Goal: Task Accomplishment & Management: Use online tool/utility

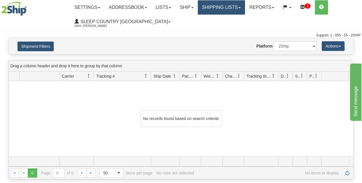
click at [225, 11] on link "Shipping lists" at bounding box center [221, 7] width 47 height 14
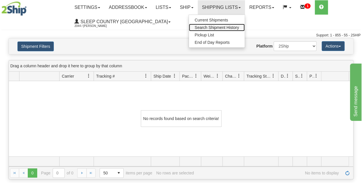
click at [226, 28] on span "Search Shipment History" at bounding box center [217, 27] width 44 height 5
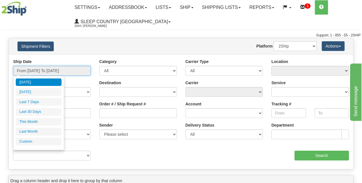
click at [63, 71] on input "From 10/04/2025 To 10/05/2025" at bounding box center [52, 71] width 78 height 10
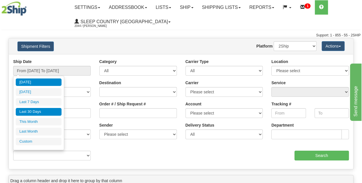
click at [46, 109] on li "Last 30 Days" at bounding box center [39, 112] width 46 height 8
type input "From 09/06/2025 To 10/05/2025"
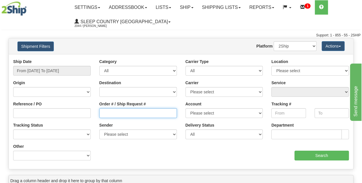
click at [120, 113] on input "Order # / Ship Request #" at bounding box center [138, 113] width 78 height 10
paste input "9002I127642"
type input "9002I127642"
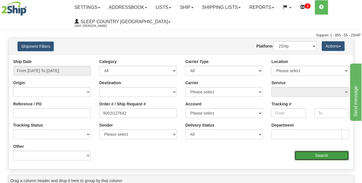
click at [317, 155] on input "Search" at bounding box center [322, 156] width 55 height 10
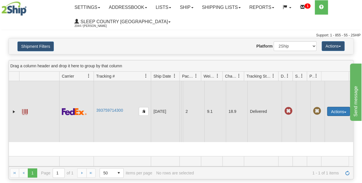
click at [333, 111] on button "Actions" at bounding box center [338, 111] width 23 height 9
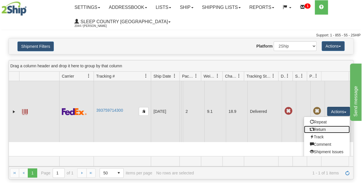
click at [324, 129] on link "Return" at bounding box center [327, 129] width 46 height 7
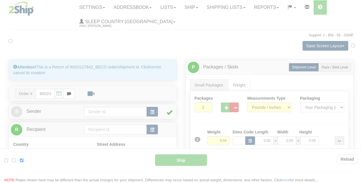
click at [195, 118] on div at bounding box center [181, 91] width 362 height 183
type input "92"
type input "13:34"
type input "16:00"
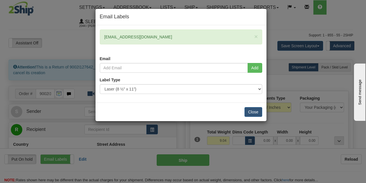
drag, startPoint x: 161, startPoint y: 37, endPoint x: 94, endPoint y: 32, distance: 67.5
click at [94, 32] on div "Email Labels × mariekimpelchat@gmail.com Email Add Label Type" at bounding box center [183, 91] width 366 height 183
copy div "[EMAIL_ADDRESS][DOMAIN_NAME]"
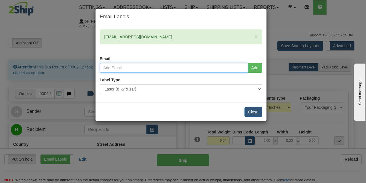
click at [126, 68] on input "email" at bounding box center [174, 68] width 148 height 10
paste input "[EMAIL_ADDRESS][DOMAIN_NAME]"
type input "[EMAIL_ADDRESS][DOMAIN_NAME]"
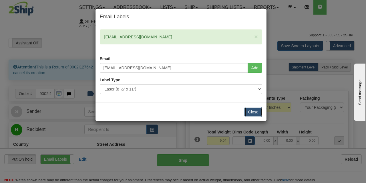
click at [254, 113] on button "Close" at bounding box center [254, 112] width 18 height 10
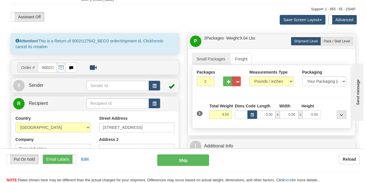
scroll to position [26, 0]
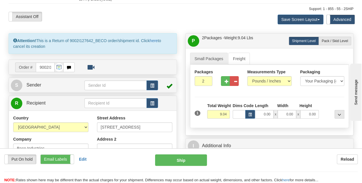
click at [151, 41] on div "Attention! This is a Return of 9002I127642_BECO order/shipment id. Click here t…" at bounding box center [93, 43] width 168 height 21
click at [158, 41] on link "here" at bounding box center [154, 40] width 8 height 5
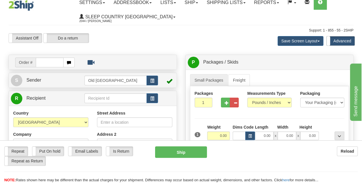
scroll to position [5, 0]
type input "[EMAIL_ADDRESS][DOMAIN_NAME]"
drag, startPoint x: 61, startPoint y: 63, endPoint x: 32, endPoint y: 70, distance: 29.4
click at [32, 70] on div "Order # mariekimpelchat@gmail.com" at bounding box center [93, 62] width 168 height 15
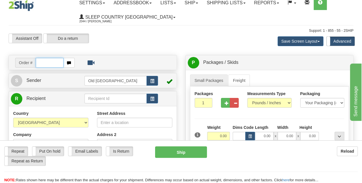
paste input "9002I127642"
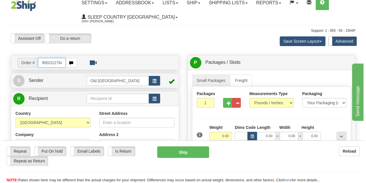
scroll to position [0, 3]
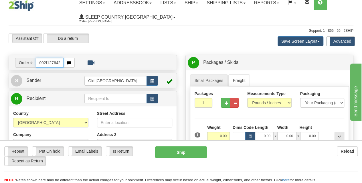
type input "9002I127642"
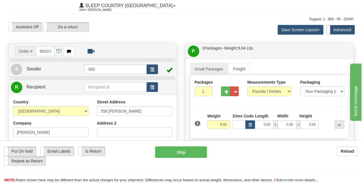
scroll to position [16, 0]
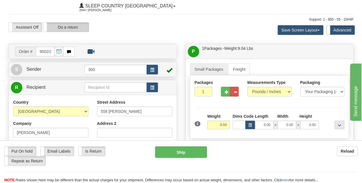
click at [68, 29] on label "Do a return" at bounding box center [66, 27] width 45 height 9
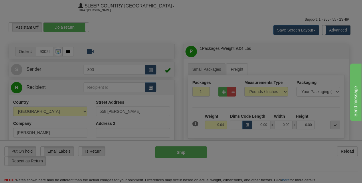
type input "300"
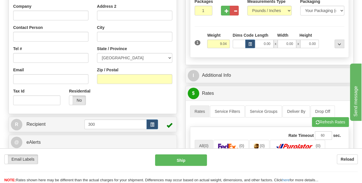
scroll to position [0, 0]
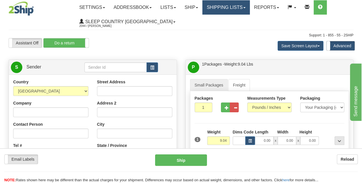
click at [229, 4] on link "Shipping lists" at bounding box center [225, 7] width 47 height 14
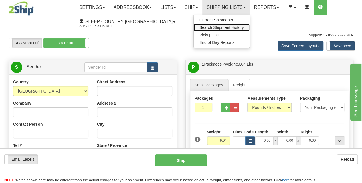
click at [224, 28] on span "Search Shipment History" at bounding box center [221, 27] width 44 height 5
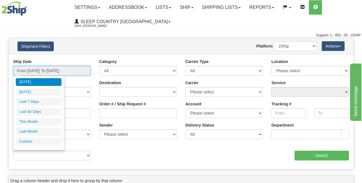
click at [67, 70] on input "From 10/04/2025 To 10/05/2025" at bounding box center [52, 71] width 78 height 10
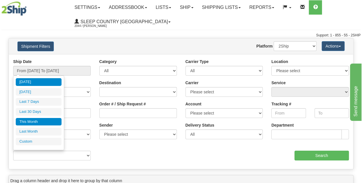
click at [45, 121] on li "This Month" at bounding box center [39, 122] width 46 height 8
type input "From 10/01/2025 To 10/31/2025"
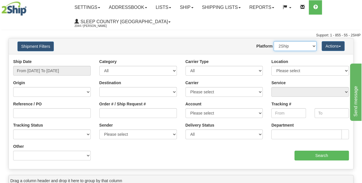
click at [295, 44] on select "2Ship Imported" at bounding box center [295, 46] width 43 height 10
select select "1"
click at [274, 41] on select "2Ship Imported" at bounding box center [295, 46] width 43 height 10
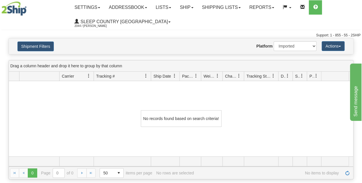
click at [25, 40] on div "Shipment Filters Website Agent Nothing selected Client User Platform 2Ship Impo…" at bounding box center [181, 46] width 344 height 16
click at [31, 46] on button "Shipment Filters" at bounding box center [35, 47] width 36 height 10
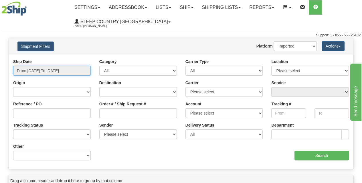
click at [39, 73] on input "From 10/01/2025 To 10/31/2025" at bounding box center [52, 71] width 78 height 10
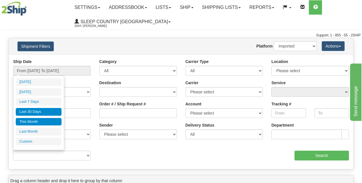
click at [52, 110] on li "Last 30 Days" at bounding box center [39, 112] width 46 height 8
type input "From 09/06/2025 To 10/05/2025"
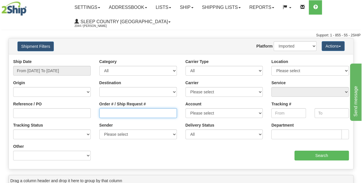
click at [104, 112] on input "Order # / Ship Request #" at bounding box center [138, 113] width 78 height 10
paste input "9002I127642"
type input "9002I127642"
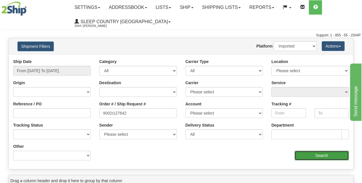
click at [337, 151] on input "Search" at bounding box center [322, 156] width 55 height 10
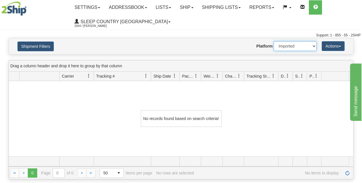
click at [300, 44] on select "2Ship Imported" at bounding box center [295, 46] width 43 height 10
select select "0"
click at [274, 41] on select "2Ship Imported" at bounding box center [295, 46] width 43 height 10
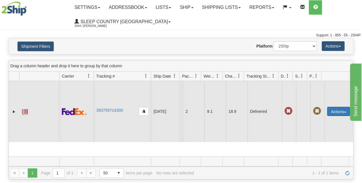
click at [340, 111] on button "Actions" at bounding box center [338, 111] width 23 height 9
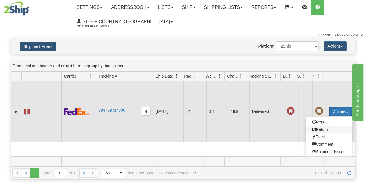
scroll to position [13, 0]
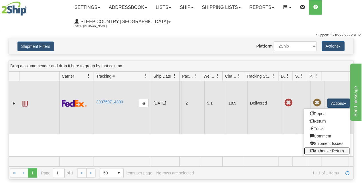
click at [317, 147] on link "Authorize Return" at bounding box center [327, 150] width 46 height 7
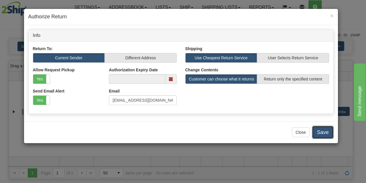
click at [327, 131] on button "Save" at bounding box center [322, 132] width 21 height 13
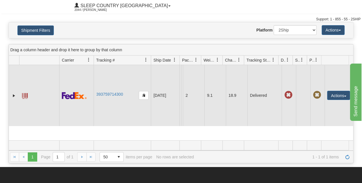
scroll to position [15, 0]
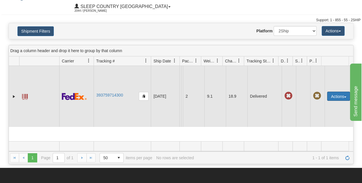
click at [333, 96] on button "Actions" at bounding box center [338, 96] width 23 height 9
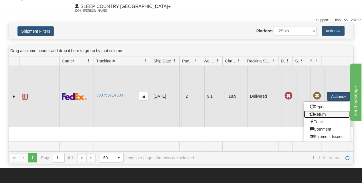
click at [318, 114] on link "Return" at bounding box center [327, 113] width 46 height 7
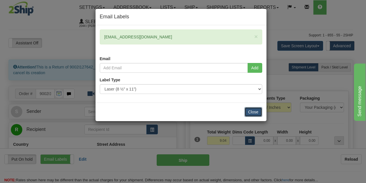
click at [258, 110] on button "Close" at bounding box center [254, 112] width 18 height 10
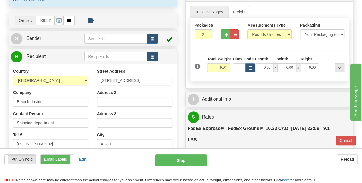
scroll to position [73, 0]
drag, startPoint x: 135, startPoint y: 79, endPoint x: 94, endPoint y: 80, distance: 41.2
click at [94, 80] on div "Street Address 7720 Larrey street Address 2 Address 3 City Anjou State / Provin…" at bounding box center [135, 146] width 84 height 154
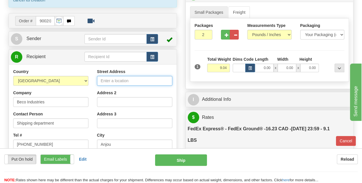
paste input "DC 914-at 520 COLLEGE ST EAST BELLEVILLE K8N 4Z6"
drag, startPoint x: 169, startPoint y: 80, endPoint x: 153, endPoint y: 81, distance: 16.9
click at [153, 81] on input "DC 914-at 520 COLLEGE ST EAST BELLEVILLE K8N 4Z6" at bounding box center [134, 81] width 75 height 10
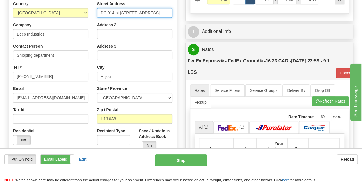
scroll to position [141, 0]
type input "DC 914-at 520 COLLEGE ST EAST BELLEVILLE"
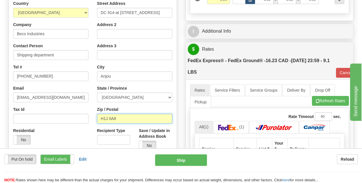
scroll to position [0, 0]
drag, startPoint x: 125, startPoint y: 119, endPoint x: 94, endPoint y: 118, distance: 31.8
click at [94, 118] on div "Street Address DC 914-at 520 COLLEGE ST EAST BELLEVILLE Address 2 Address 3 Cit…" at bounding box center [135, 78] width 84 height 154
paste input "K8N 4Z6"
type input "K8N 4Z6"
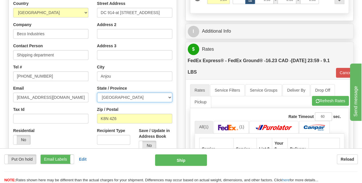
click at [127, 97] on select "ALBERTA BRITISH COLUMBIA MANITOBA NEW BRUNSWICK NEWFOUNDLAND NOVA SCOTIA NUNAVU…" at bounding box center [134, 97] width 75 height 10
type input "92"
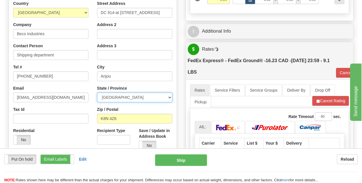
select select "ON"
click at [97, 92] on select "ALBERTA BRITISH COLUMBIA MANITOBA NEW BRUNSWICK NEWFOUNDLAND NOVA SCOTIA NUNAVU…" at bounding box center [134, 97] width 75 height 10
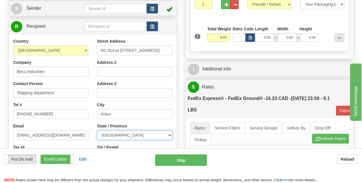
scroll to position [102, 0]
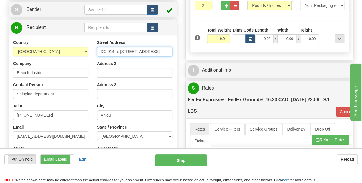
drag, startPoint x: 118, startPoint y: 51, endPoint x: 96, endPoint y: 52, distance: 22.9
click at [96, 52] on div "Street Address DC 914-at 520 COLLEGE ST EAST BELLEVILLE Address 2 Address 3 Cit…" at bounding box center [135, 116] width 84 height 154
drag, startPoint x: 148, startPoint y: 51, endPoint x: 182, endPoint y: 56, distance: 34.4
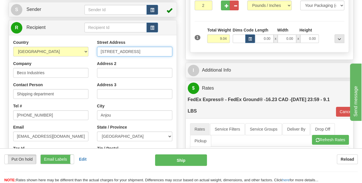
scroll to position [0, 0]
type input "520 COLLEGE ST EAST"
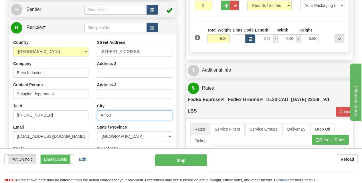
drag, startPoint x: 116, startPoint y: 115, endPoint x: 85, endPoint y: 115, distance: 31.2
click at [85, 115] on div "Country AFGHANISTAN ALAND ISLANDS ALBANIA ALGERIA AMERICAN SAMOA ANDORRA ANGOLA…" at bounding box center [93, 116] width 168 height 154
paste input "BELLEVILLE"
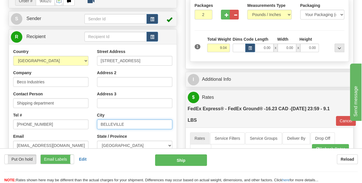
scroll to position [92, 0]
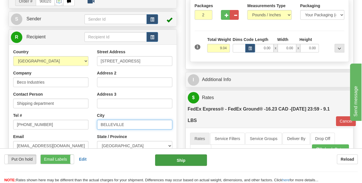
type input "BELLEVILLE"
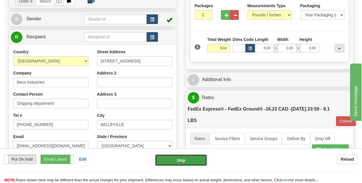
click at [191, 160] on button "Ship" at bounding box center [181, 159] width 52 height 11
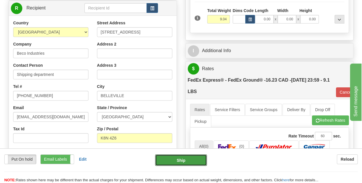
scroll to position [0, 0]
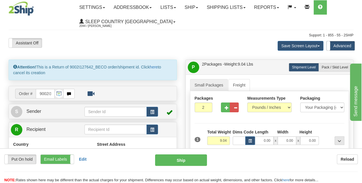
click at [182, 161] on button "Ship" at bounding box center [181, 159] width 52 height 11
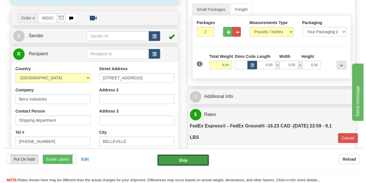
scroll to position [78, 0]
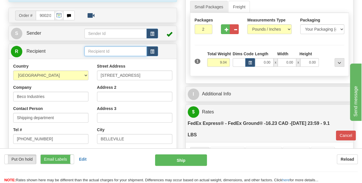
click at [105, 50] on input "text" at bounding box center [115, 51] width 62 height 10
paste input "DC 914"
type input "DC 914"
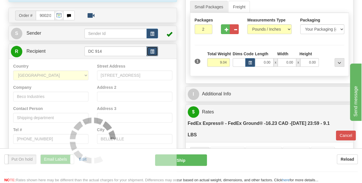
click at [152, 53] on span "button" at bounding box center [152, 52] width 4 height 4
type input "92"
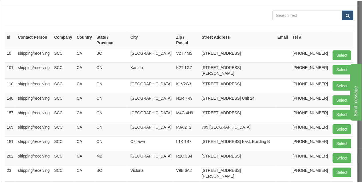
scroll to position [0, 0]
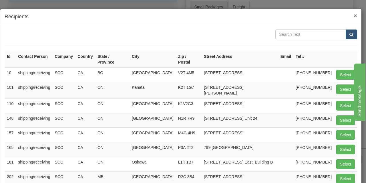
click at [354, 12] on span "×" at bounding box center [355, 15] width 3 height 7
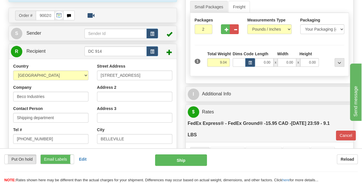
click at [169, 53] on span at bounding box center [170, 52] width 6 height 6
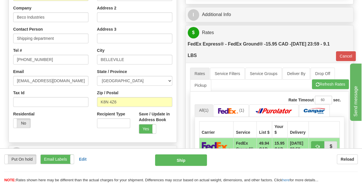
scroll to position [117, 0]
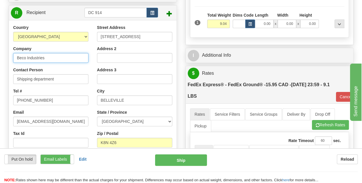
drag, startPoint x: 56, startPoint y: 61, endPoint x: 5, endPoint y: 65, distance: 50.8
click at [5, 65] on div "Attention! This is a Return of 9002I127642_BECO order/shipment id. Click here t…" at bounding box center [92, 82] width 177 height 279
type input "Sleep Country [GEOGRAPHIC_DATA]"
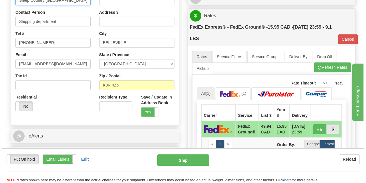
scroll to position [174, 0]
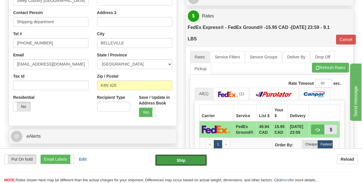
click at [172, 161] on button "Ship" at bounding box center [181, 159] width 52 height 11
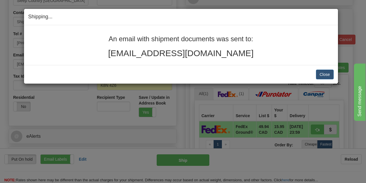
drag, startPoint x: 236, startPoint y: 54, endPoint x: 161, endPoint y: 47, distance: 75.6
click at [161, 47] on div "An email with shipment documents was sent to: mariekimpelchat@gmail.com" at bounding box center [181, 46] width 306 height 23
click at [228, 61] on div "An email with shipment documents was sent to: mariekimpelchat@gmail.com" at bounding box center [181, 45] width 314 height 40
drag, startPoint x: 145, startPoint y: 34, endPoint x: 100, endPoint y: 25, distance: 45.6
click at [100, 25] on div "An email with shipment documents was sent to: mariekimpelchat@gmail.com" at bounding box center [181, 45] width 314 height 40
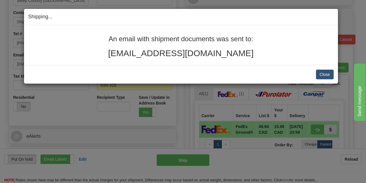
copy div "An email with shipment documents was sent to: mariekimpelchat@gmail.com"
click at [327, 75] on button "Close" at bounding box center [325, 75] width 18 height 10
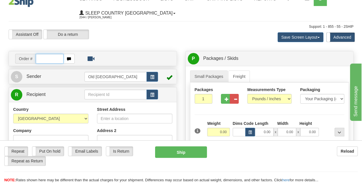
scroll to position [8, 0]
